Goal: Task Accomplishment & Management: Manage account settings

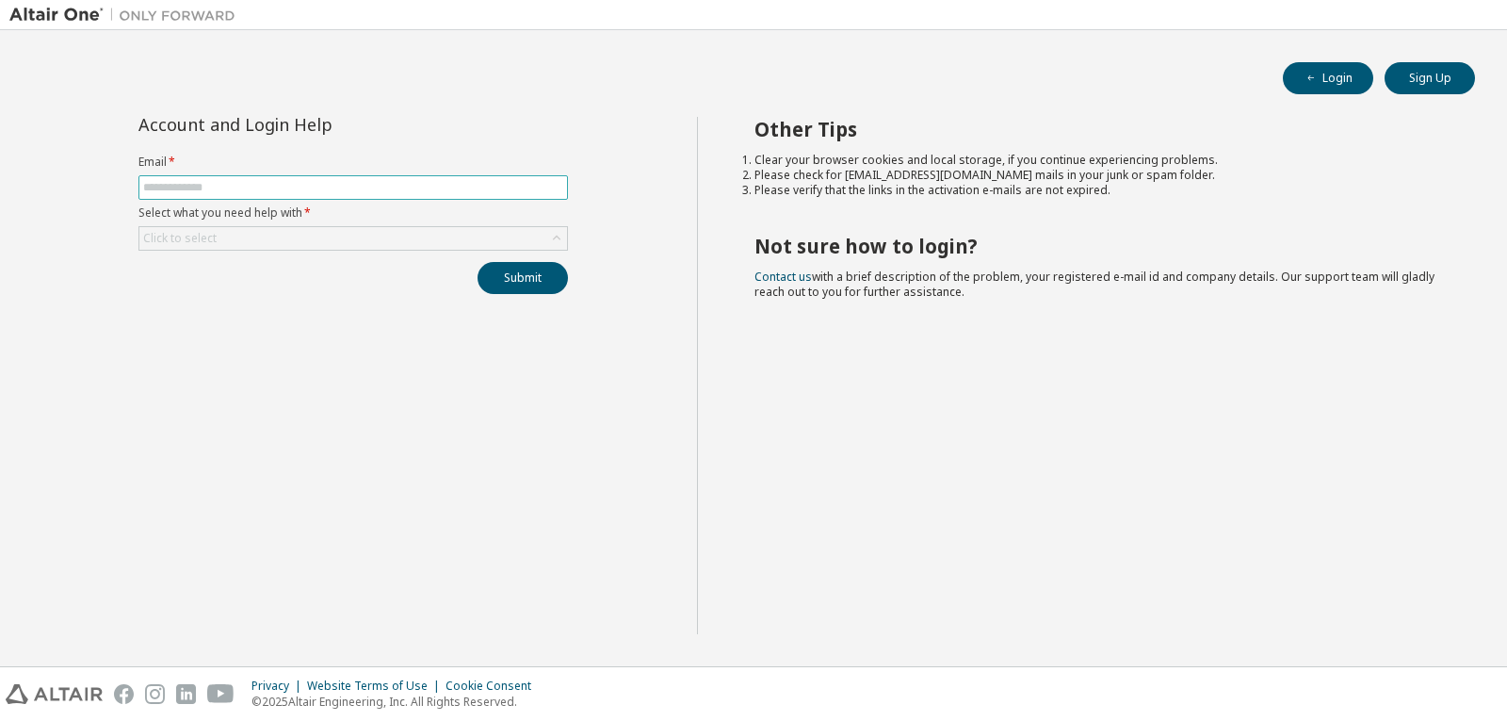
click at [207, 196] on span at bounding box center [353, 187] width 430 height 24
click at [199, 187] on input "text" at bounding box center [353, 187] width 420 height 15
type input "**********"
click at [435, 241] on div "Click to select" at bounding box center [353, 238] width 428 height 23
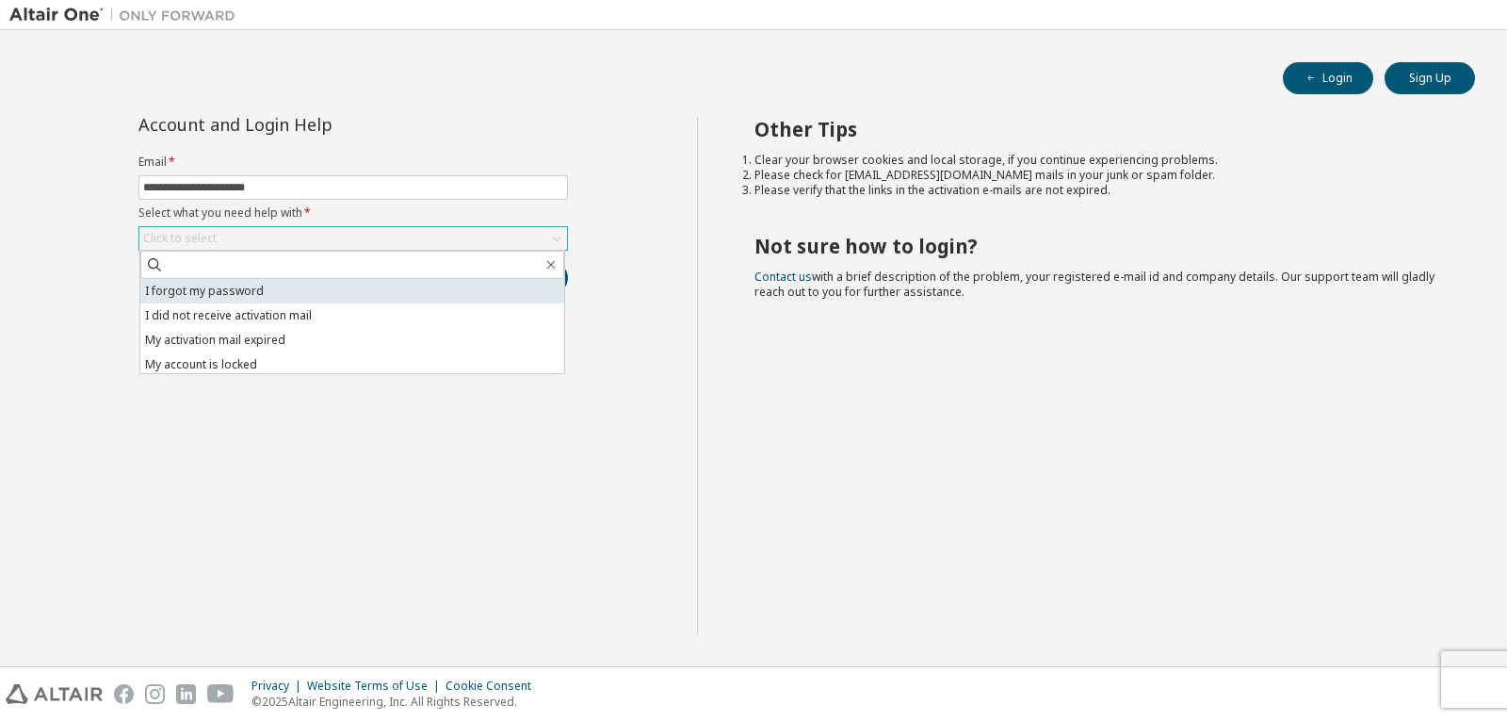
click at [321, 300] on li "I forgot my password" at bounding box center [352, 291] width 424 height 24
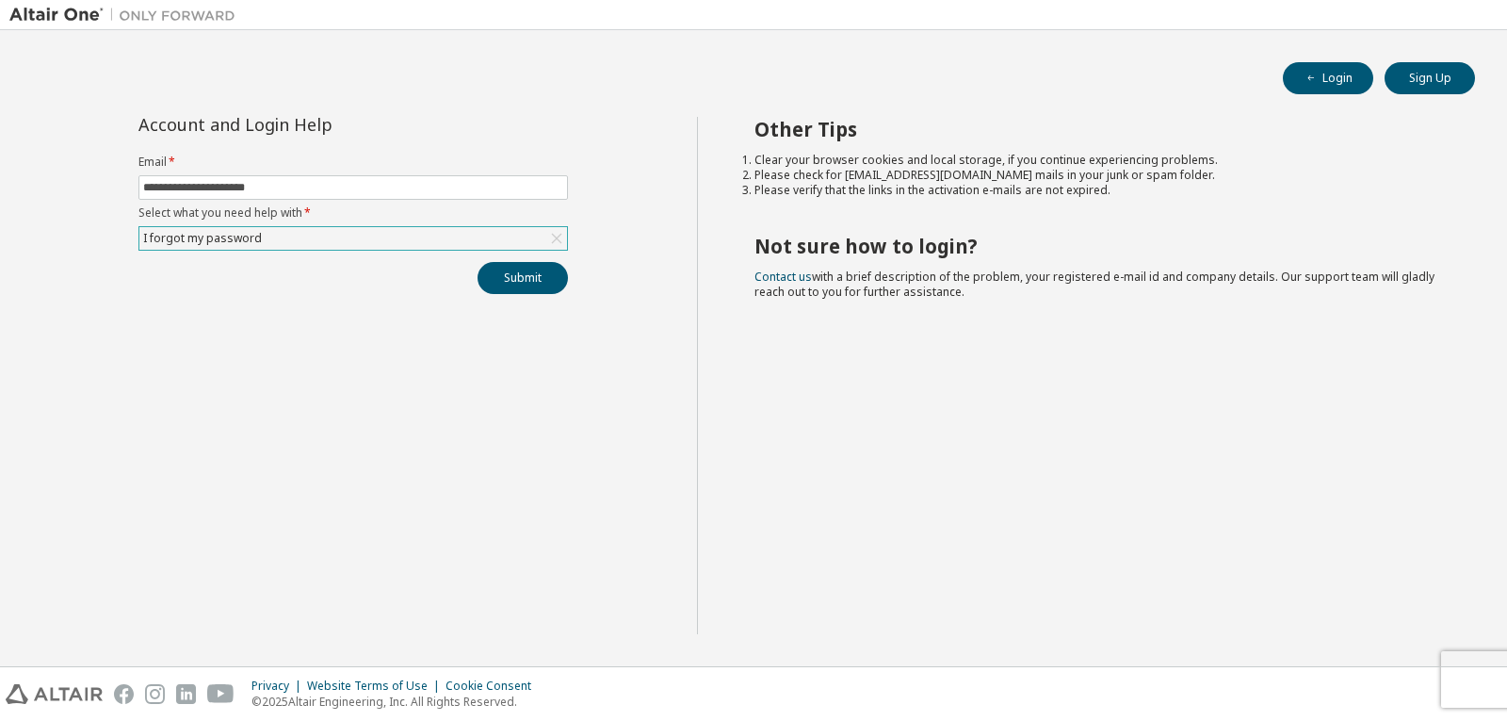
click at [517, 295] on div "**********" at bounding box center [353, 375] width 688 height 517
click at [518, 286] on button "Submit" at bounding box center [523, 278] width 90 height 32
click at [381, 248] on div "I forgot my password" at bounding box center [353, 238] width 428 height 23
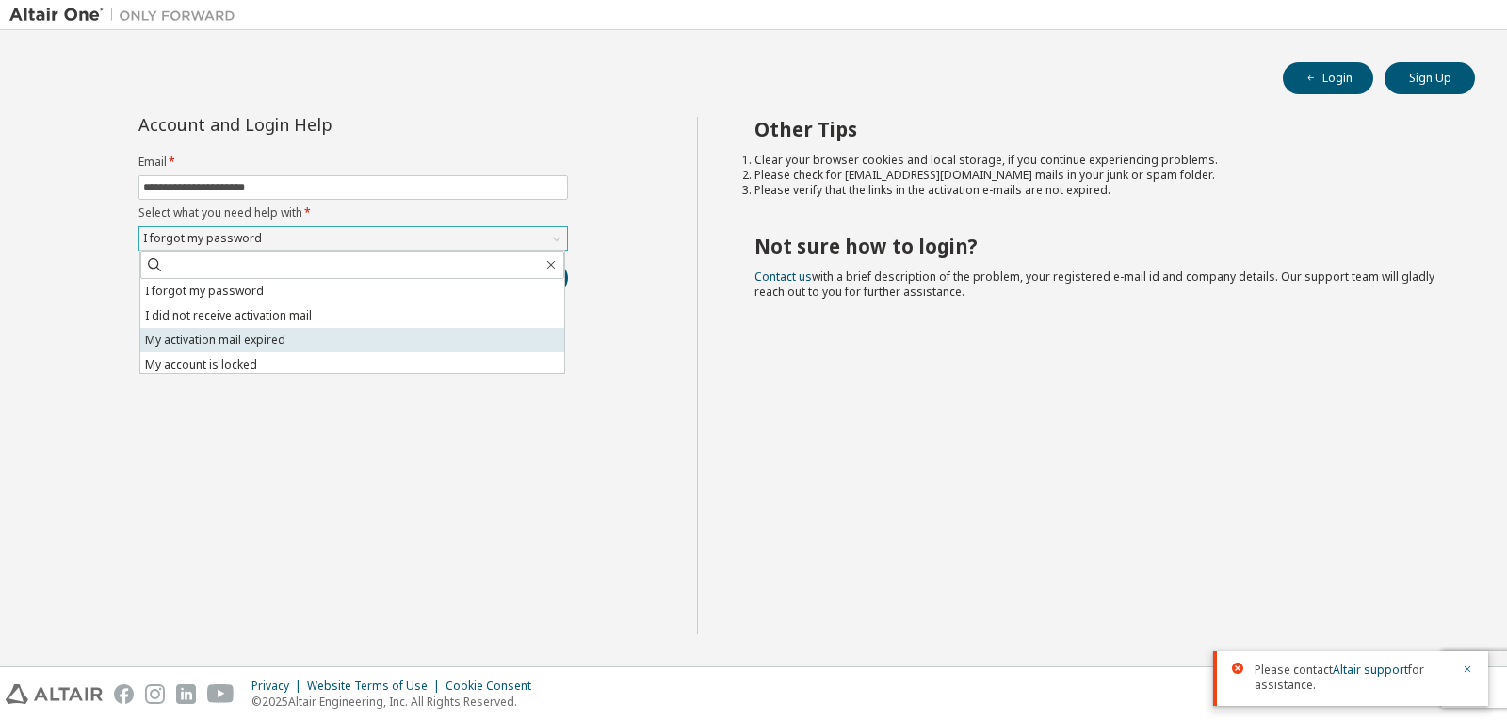
click at [292, 339] on li "My activation mail expired" at bounding box center [352, 340] width 424 height 24
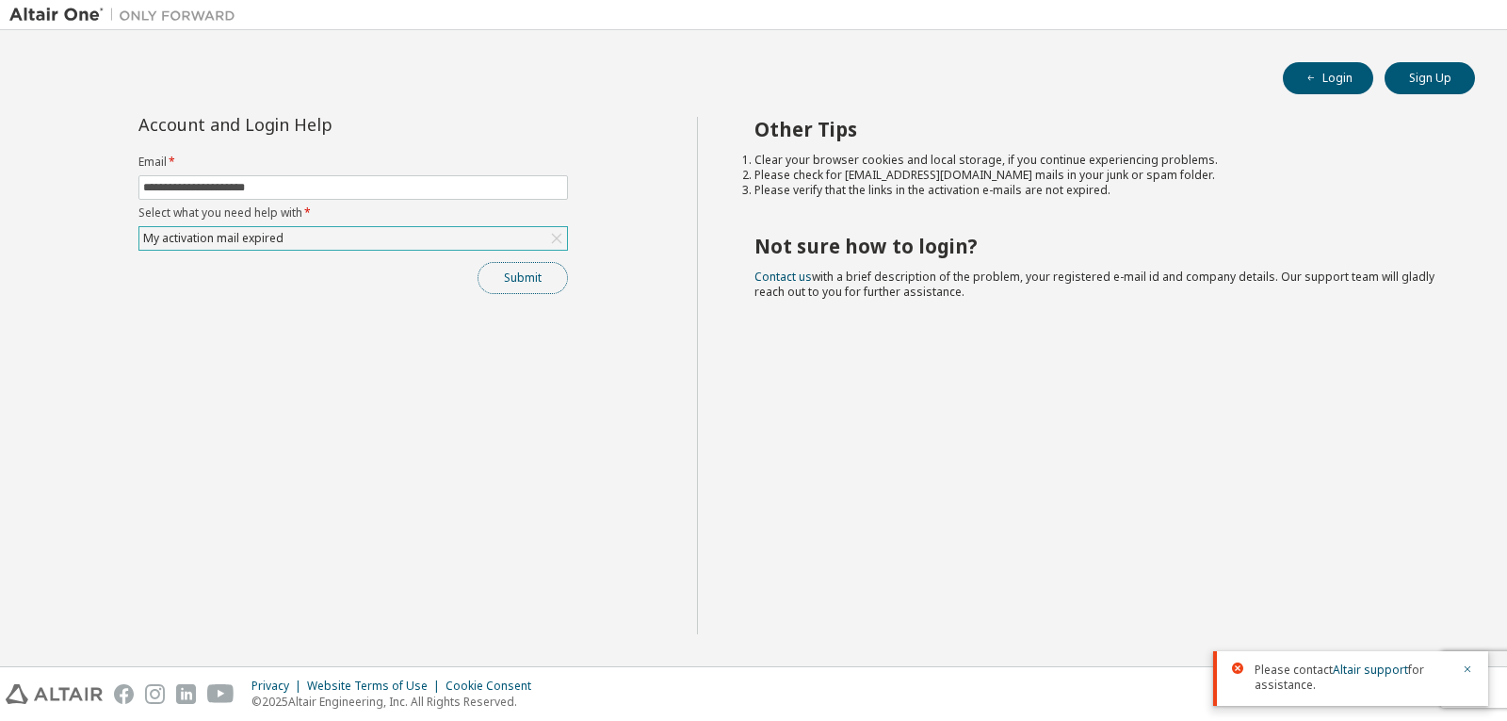
click at [519, 288] on button "Submit" at bounding box center [523, 278] width 90 height 32
click at [466, 243] on div "My activation mail expired" at bounding box center [353, 238] width 428 height 23
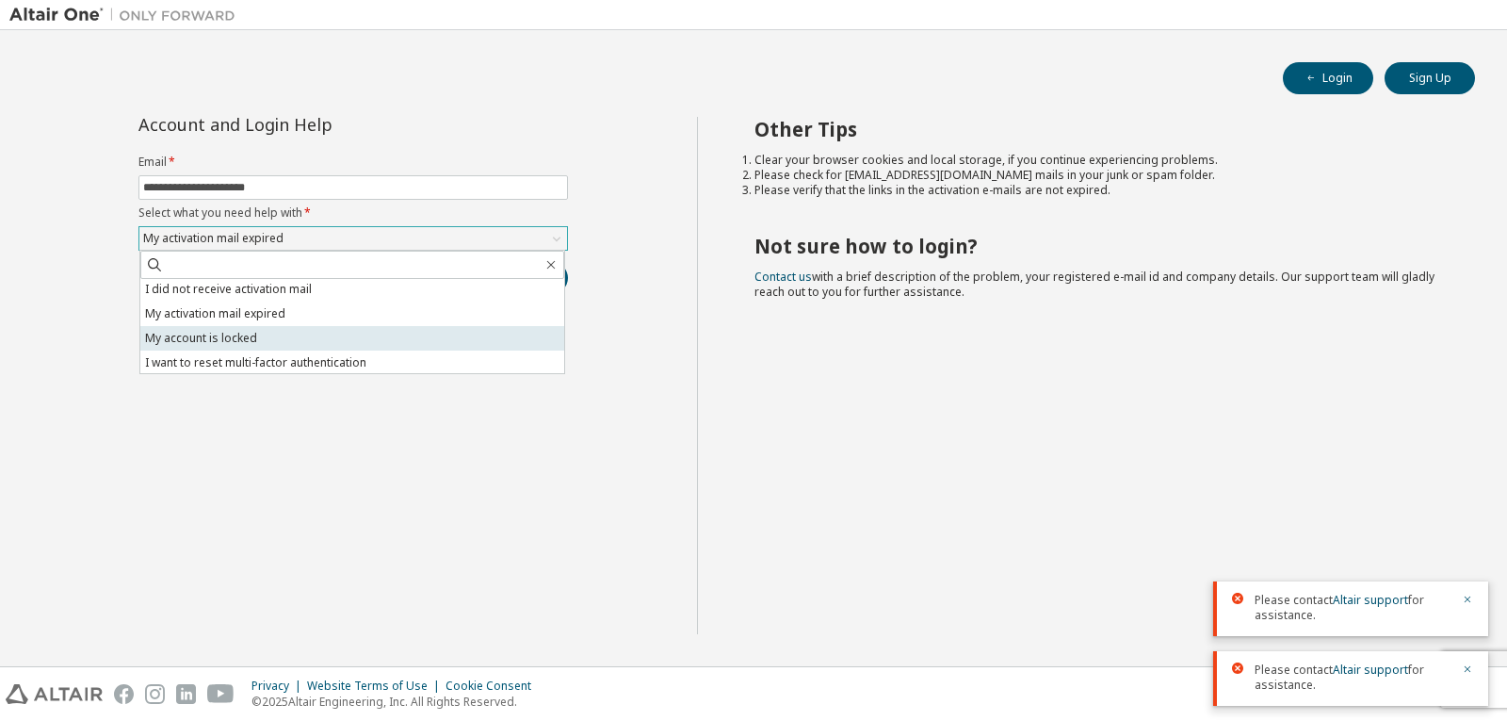
scroll to position [53, 0]
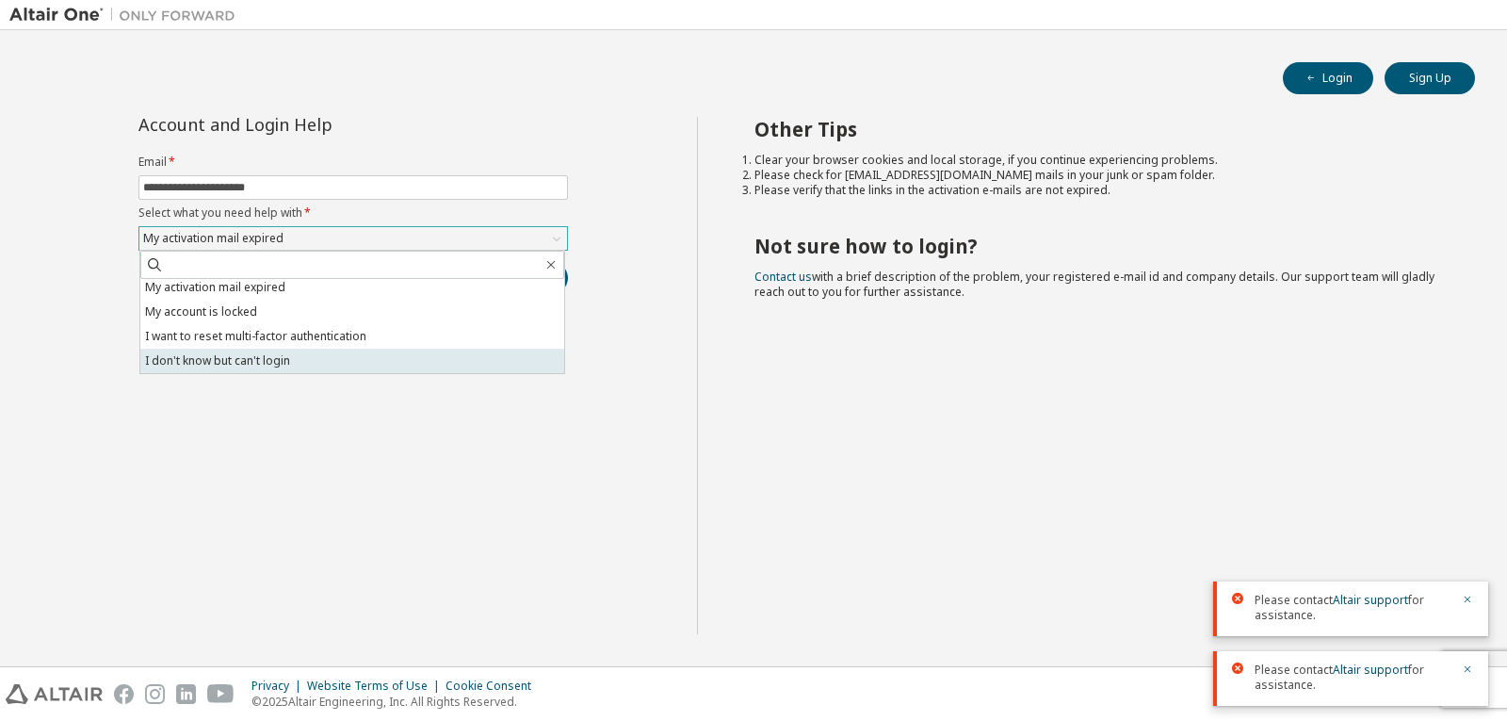
click at [352, 355] on li "I don't know but can't login" at bounding box center [352, 361] width 424 height 24
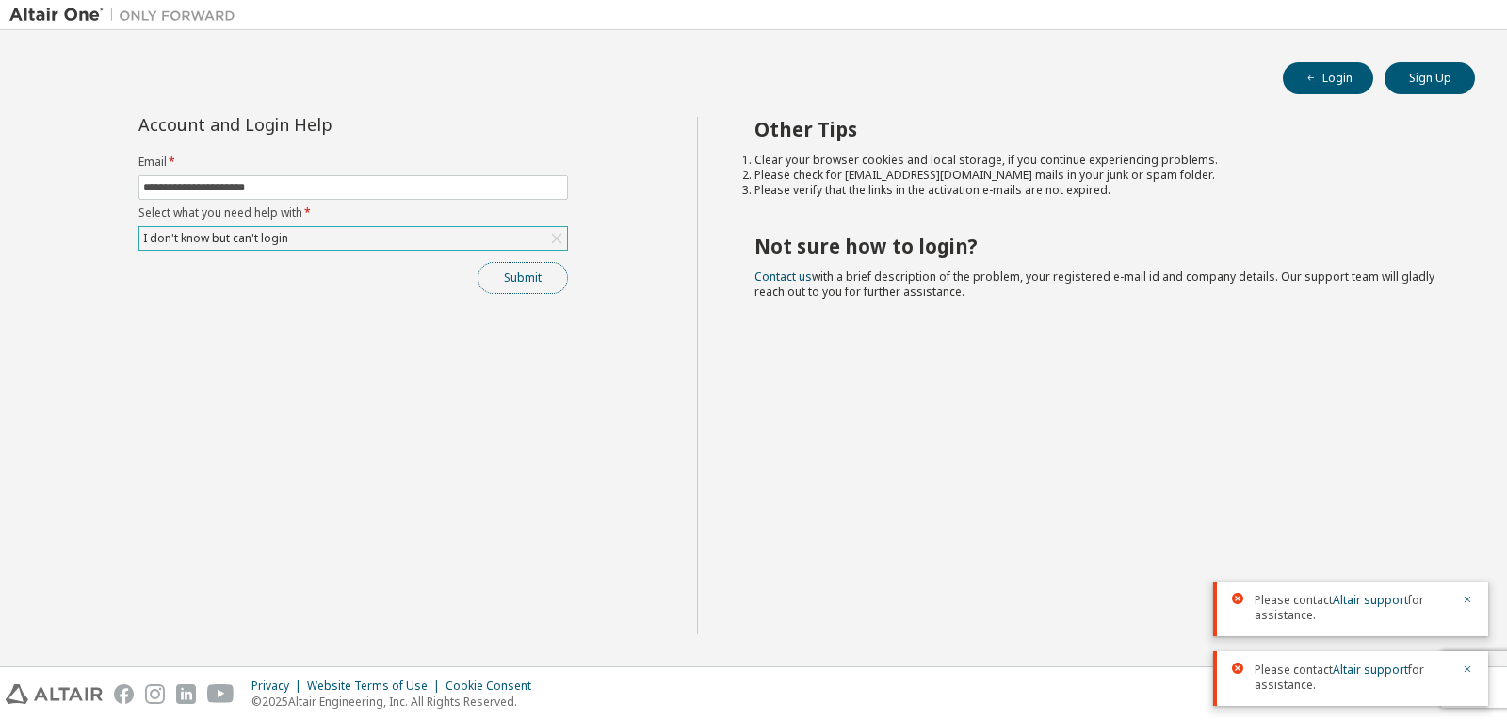
click at [545, 271] on button "Submit" at bounding box center [523, 278] width 90 height 32
drag, startPoint x: 358, startPoint y: 182, endPoint x: 170, endPoint y: 184, distance: 188.4
click at [170, 184] on input "**********" at bounding box center [353, 187] width 420 height 15
